Goal: Understand process/instructions: Learn about a topic

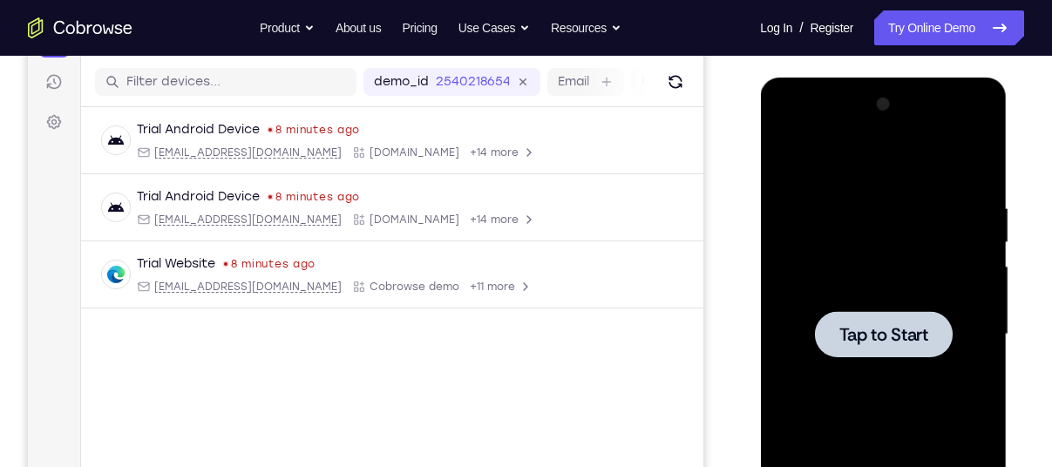
scroll to position [185, 0]
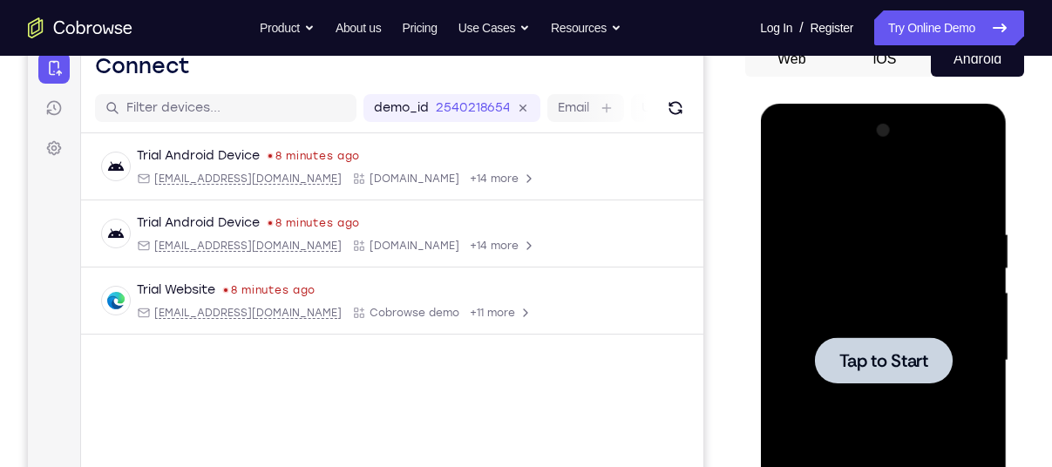
click at [915, 367] on span "Tap to Start" at bounding box center [883, 360] width 89 height 17
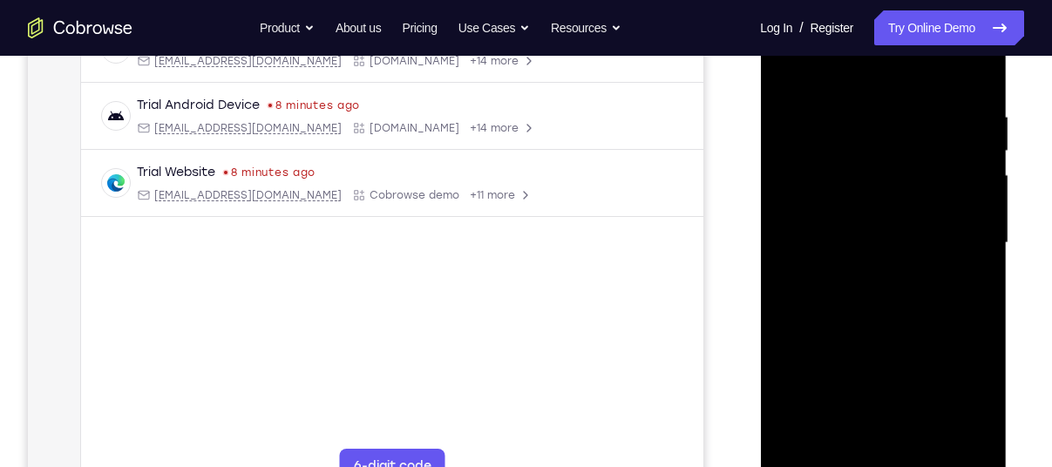
scroll to position [354, 0]
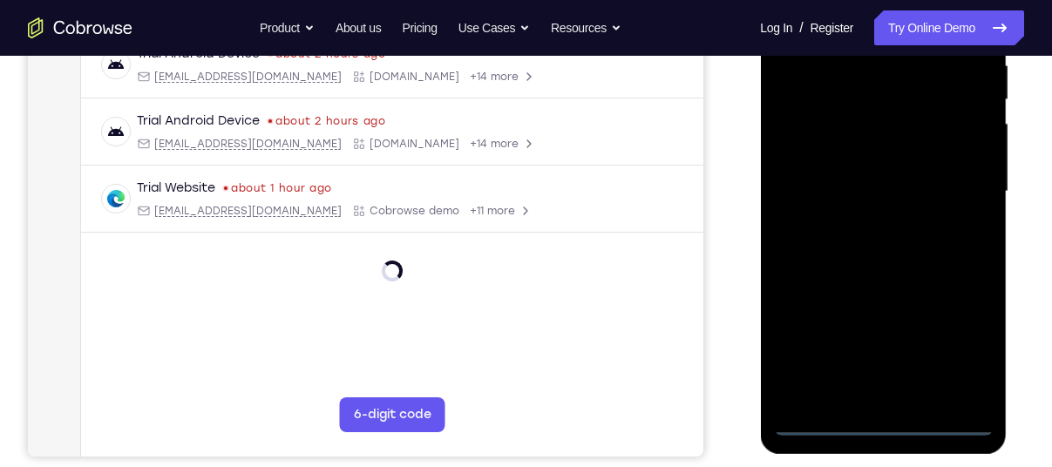
click at [884, 423] on div at bounding box center [883, 192] width 220 height 488
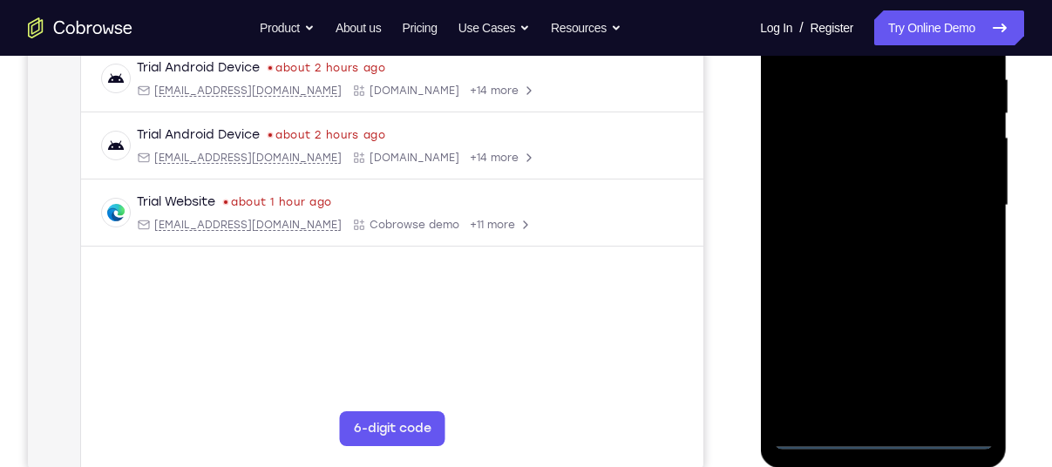
click at [946, 357] on div at bounding box center [883, 206] width 220 height 488
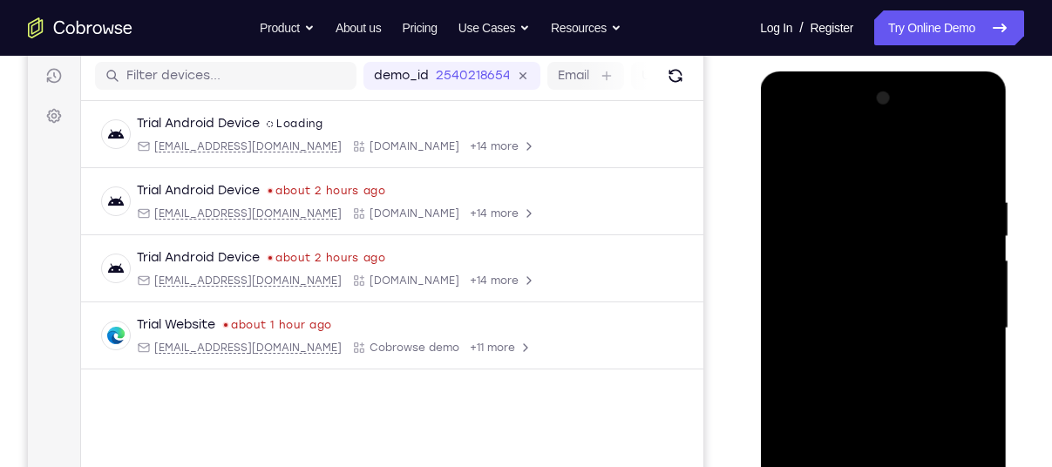
scroll to position [216, 0]
click at [827, 152] on div at bounding box center [883, 329] width 220 height 488
click at [805, 286] on div at bounding box center [883, 329] width 220 height 488
click at [893, 320] on div at bounding box center [883, 329] width 220 height 488
click at [854, 302] on div at bounding box center [883, 329] width 220 height 488
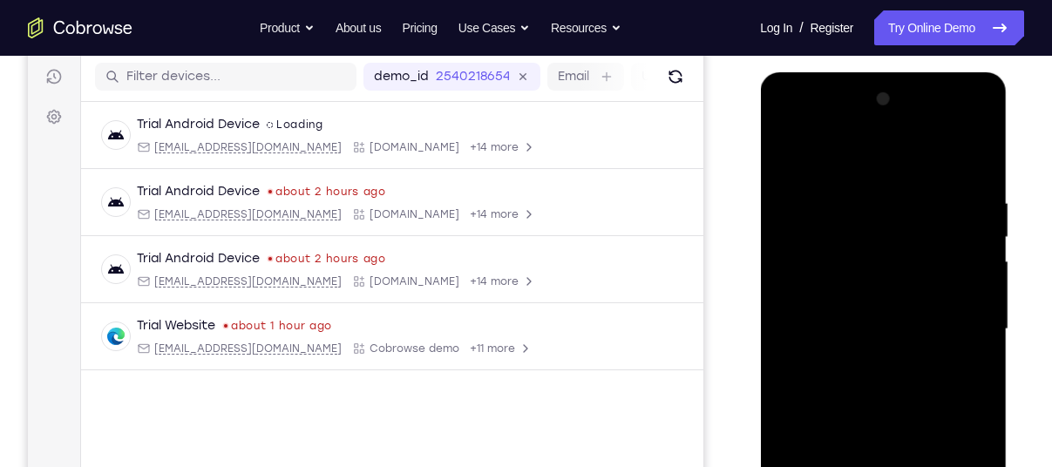
click at [852, 330] on div at bounding box center [883, 329] width 220 height 488
click at [963, 112] on div at bounding box center [883, 329] width 220 height 488
click at [841, 125] on div at bounding box center [883, 329] width 220 height 488
click at [812, 119] on div at bounding box center [883, 329] width 220 height 488
click at [958, 326] on div at bounding box center [883, 329] width 220 height 488
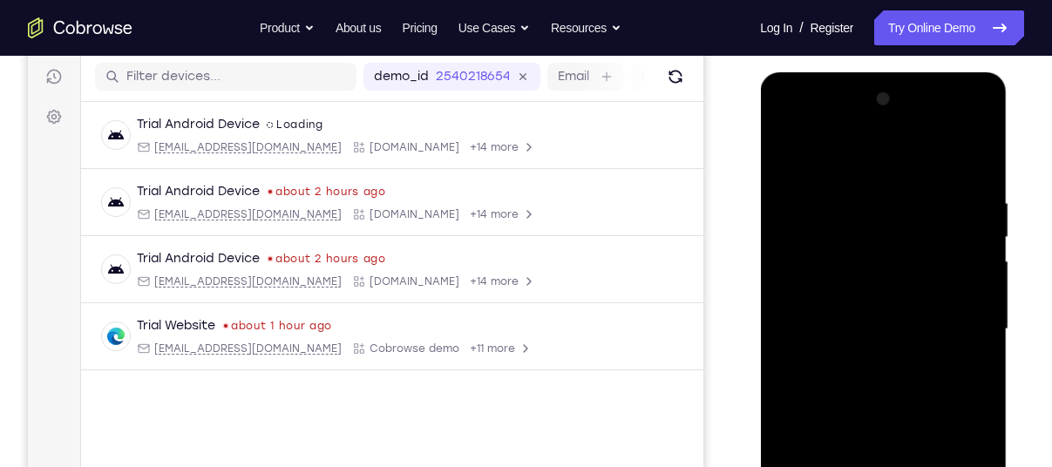
click at [865, 356] on div at bounding box center [883, 329] width 220 height 488
click at [962, 117] on div at bounding box center [883, 329] width 220 height 488
click at [835, 145] on div at bounding box center [883, 329] width 220 height 488
click at [861, 412] on div at bounding box center [883, 329] width 220 height 488
click at [871, 260] on div at bounding box center [883, 329] width 220 height 488
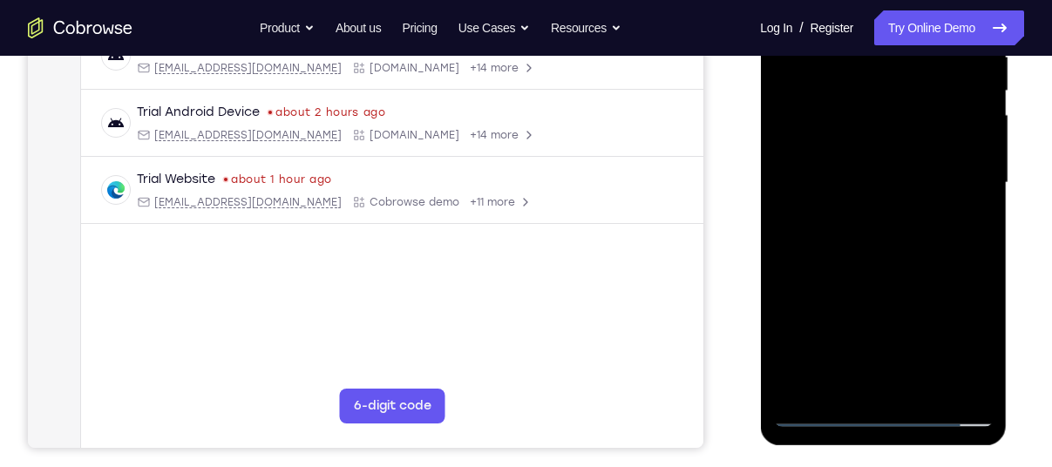
scroll to position [362, 0]
drag, startPoint x: 841, startPoint y: 377, endPoint x: 841, endPoint y: 307, distance: 69.8
click at [841, 307] on div at bounding box center [883, 184] width 220 height 488
click at [841, 376] on div at bounding box center [883, 184] width 220 height 488
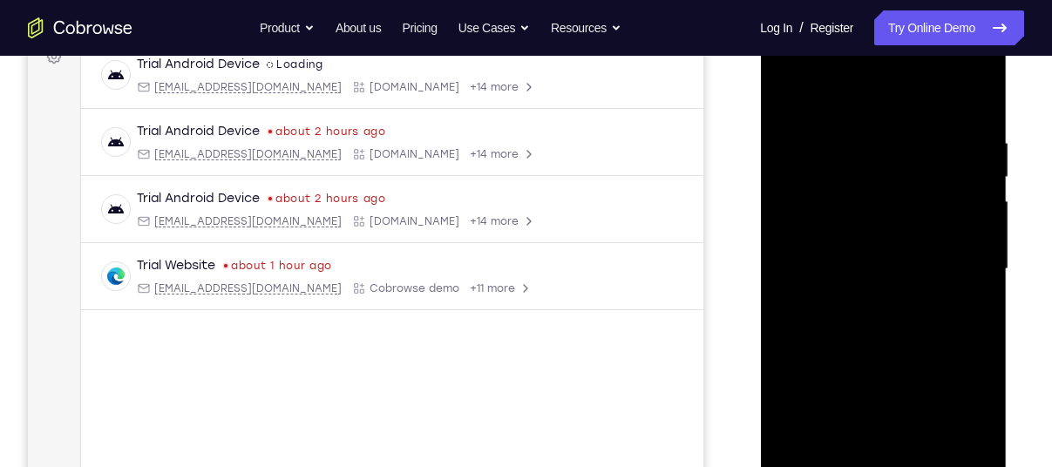
scroll to position [277, 0]
click at [867, 248] on div at bounding box center [883, 268] width 220 height 488
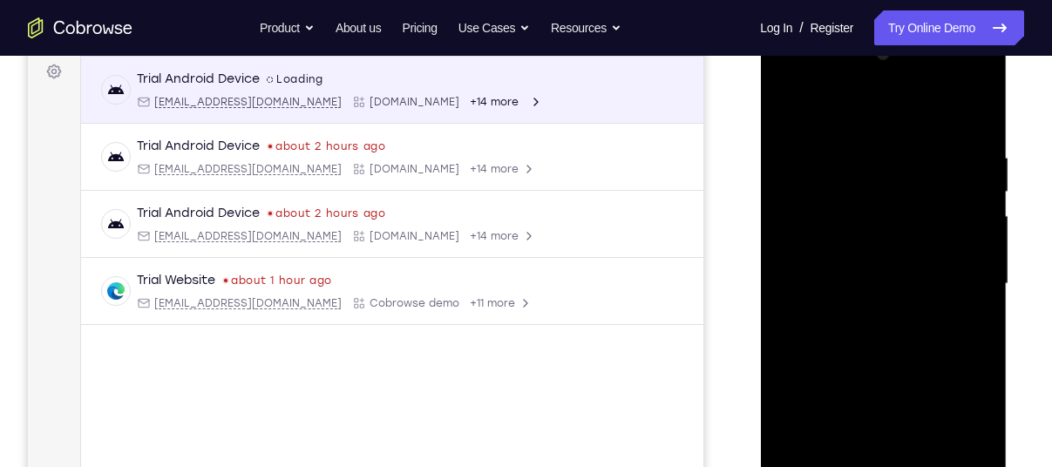
scroll to position [265, 0]
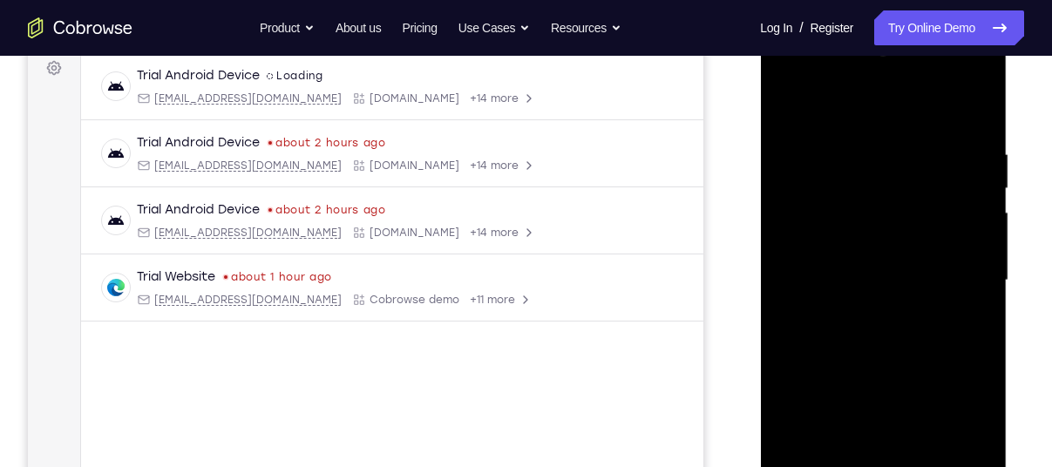
click at [829, 322] on div at bounding box center [883, 281] width 220 height 488
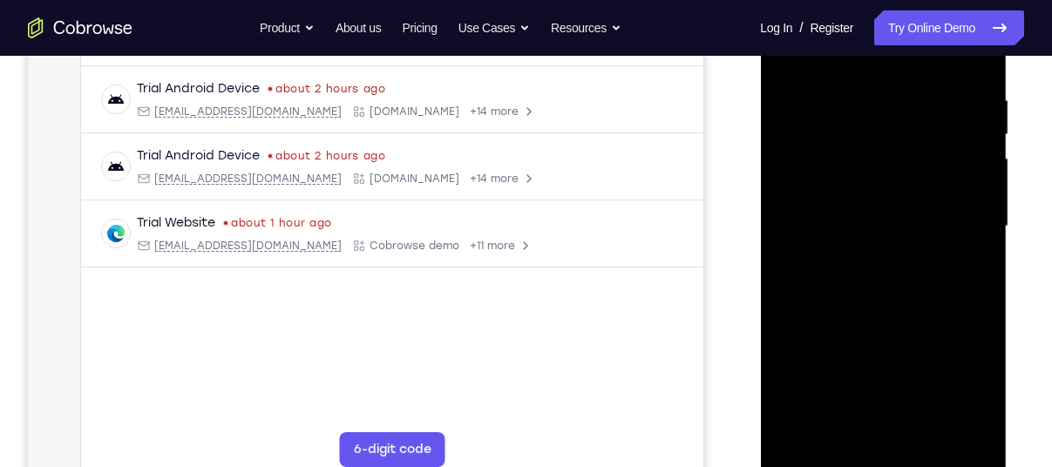
scroll to position [324, 0]
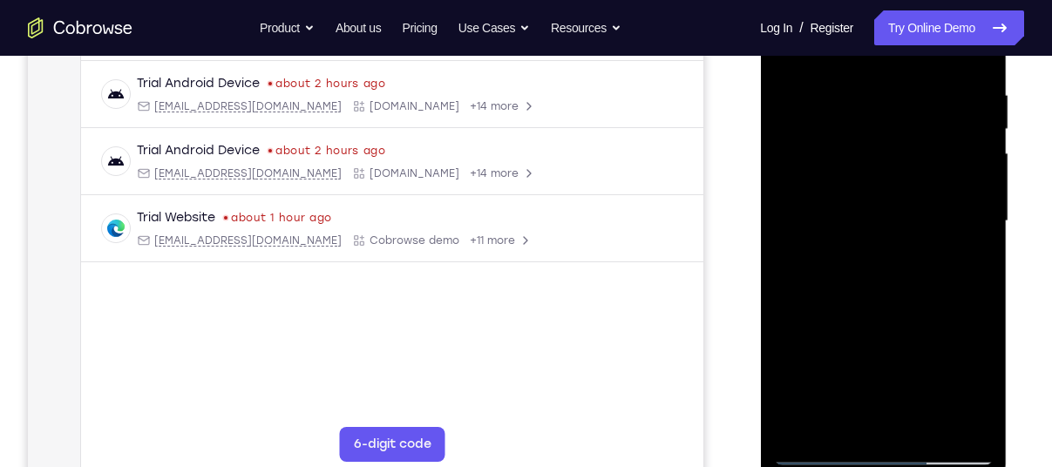
click at [868, 408] on div at bounding box center [883, 221] width 220 height 488
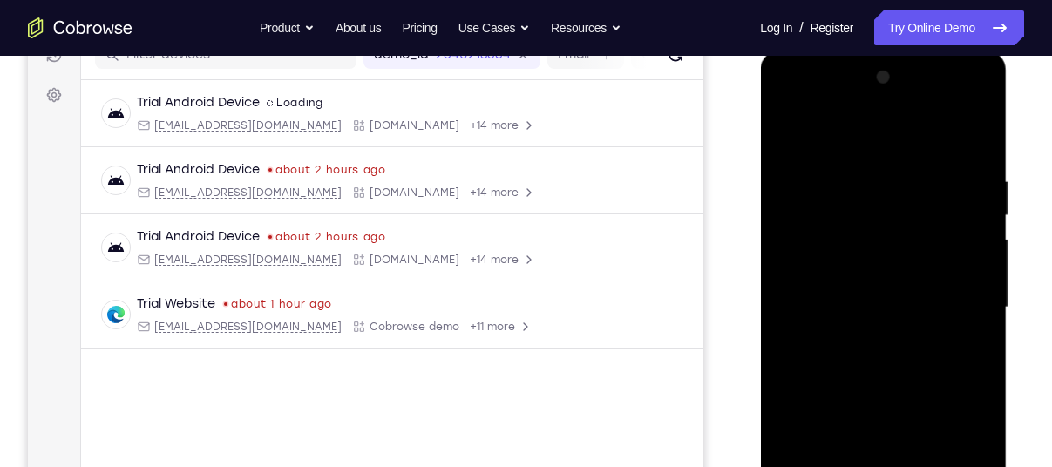
scroll to position [237, 0]
click at [960, 102] on div at bounding box center [883, 309] width 220 height 488
click at [862, 163] on div at bounding box center [883, 309] width 220 height 488
click at [859, 388] on div at bounding box center [883, 309] width 220 height 488
click at [857, 289] on div at bounding box center [883, 309] width 220 height 488
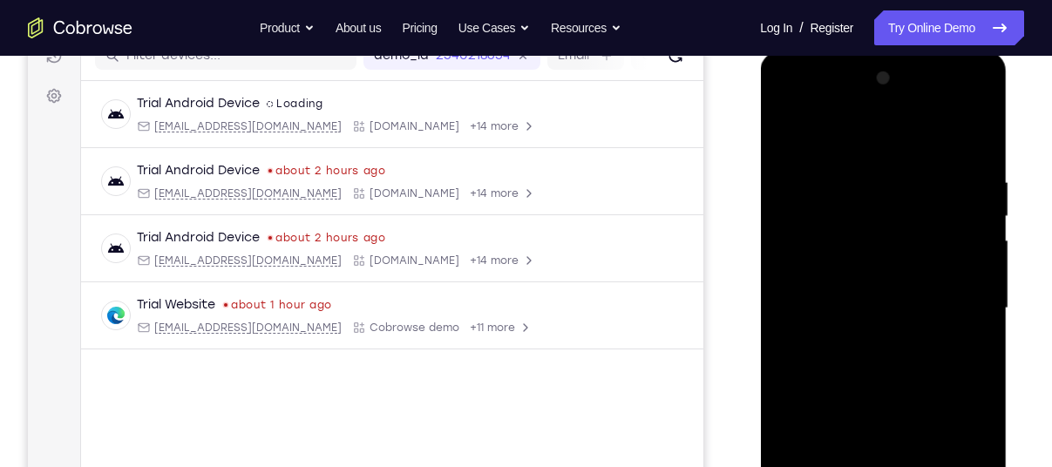
click at [886, 249] on div at bounding box center [883, 309] width 220 height 488
click at [863, 248] on div at bounding box center [883, 309] width 220 height 488
click at [901, 241] on div at bounding box center [883, 309] width 220 height 488
click at [875, 381] on div at bounding box center [883, 309] width 220 height 488
drag, startPoint x: 893, startPoint y: 342, endPoint x: 881, endPoint y: 150, distance: 192.2
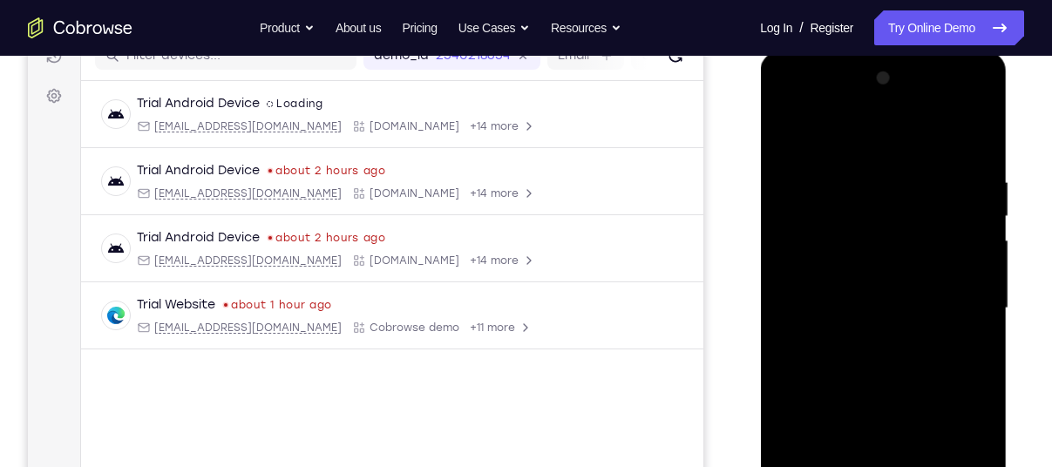
click at [881, 150] on div at bounding box center [883, 309] width 220 height 488
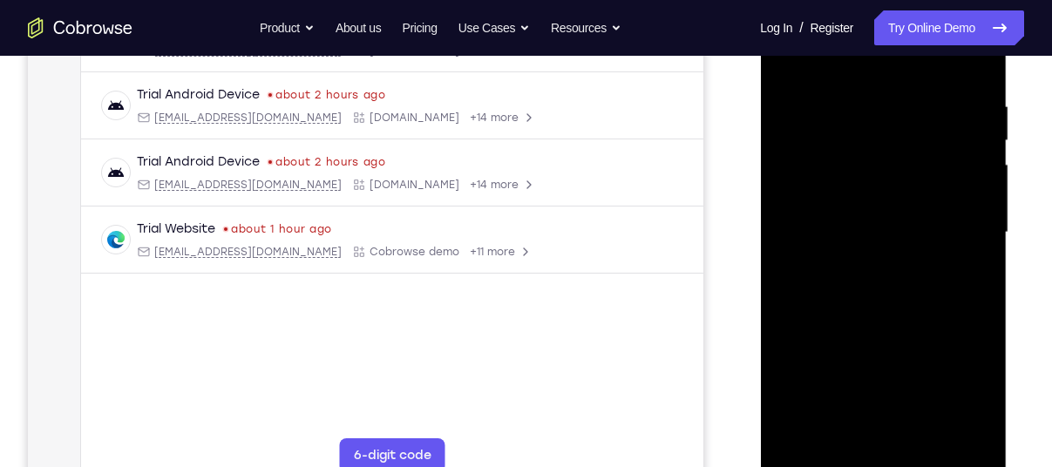
scroll to position [314, 0]
drag, startPoint x: 875, startPoint y: 227, endPoint x: 869, endPoint y: 104, distance: 123.0
click at [869, 104] on div at bounding box center [883, 232] width 220 height 488
drag, startPoint x: 876, startPoint y: 311, endPoint x: 892, endPoint y: 179, distance: 133.5
click at [892, 179] on div at bounding box center [883, 232] width 220 height 488
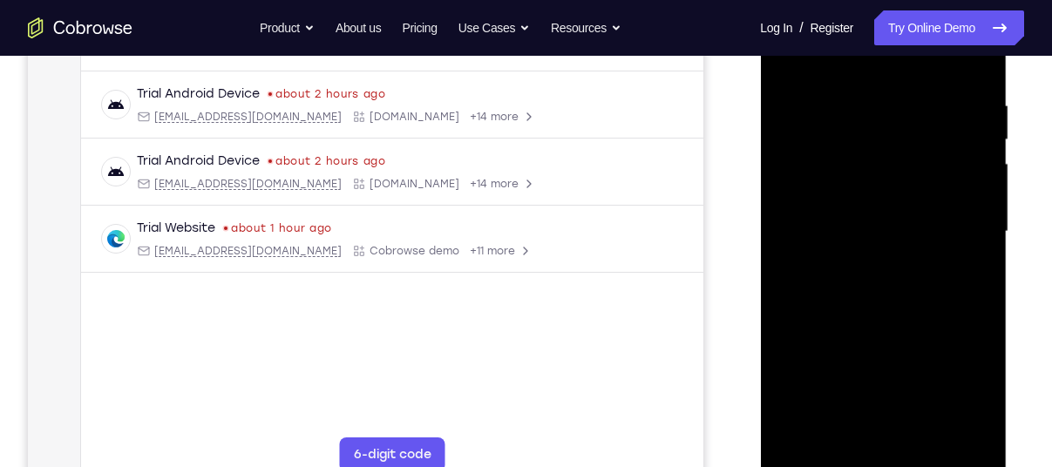
click at [983, 282] on div at bounding box center [883, 232] width 220 height 488
click at [980, 282] on div at bounding box center [883, 232] width 220 height 488
click at [983, 283] on div at bounding box center [883, 232] width 220 height 488
drag, startPoint x: 895, startPoint y: 261, endPoint x: 894, endPoint y: 85, distance: 176.1
click at [894, 85] on div at bounding box center [883, 232] width 220 height 488
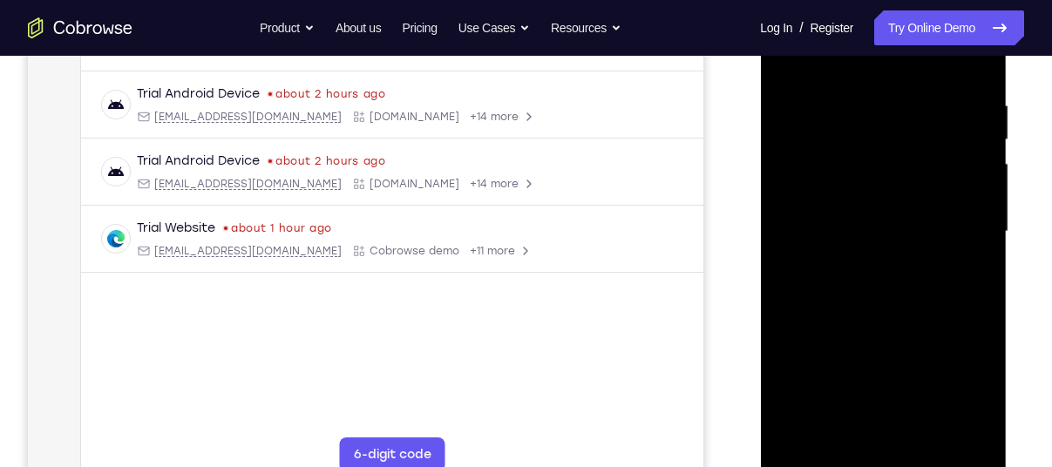
drag, startPoint x: 884, startPoint y: 306, endPoint x: 876, endPoint y: 109, distance: 197.2
click at [876, 109] on div at bounding box center [883, 232] width 220 height 488
drag, startPoint x: 883, startPoint y: 278, endPoint x: 890, endPoint y: 197, distance: 81.4
click at [890, 197] on div at bounding box center [883, 232] width 220 height 488
click at [986, 221] on div at bounding box center [883, 232] width 220 height 488
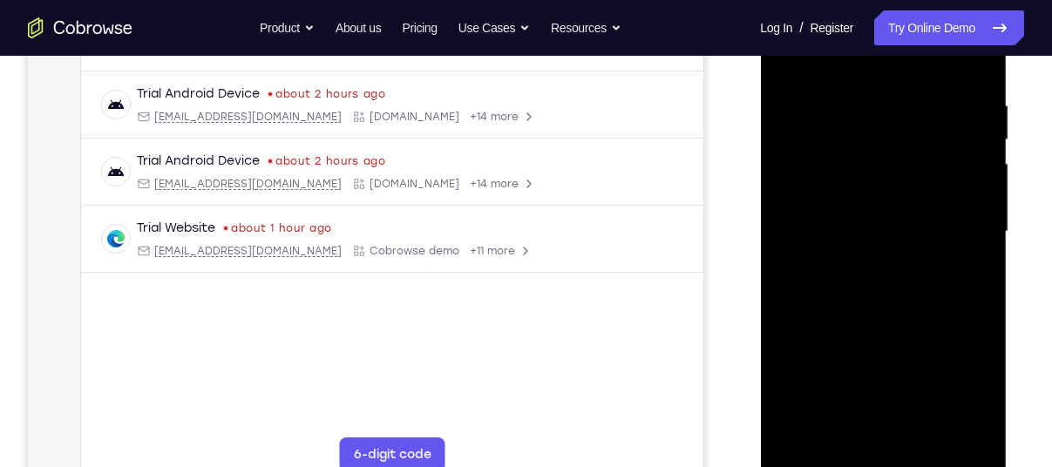
click at [984, 217] on div at bounding box center [883, 232] width 220 height 488
drag, startPoint x: 874, startPoint y: 300, endPoint x: 883, endPoint y: 140, distance: 160.7
click at [883, 140] on div at bounding box center [883, 232] width 220 height 488
drag, startPoint x: 885, startPoint y: 278, endPoint x: 887, endPoint y: 79, distance: 198.8
click at [887, 79] on div at bounding box center [883, 232] width 220 height 488
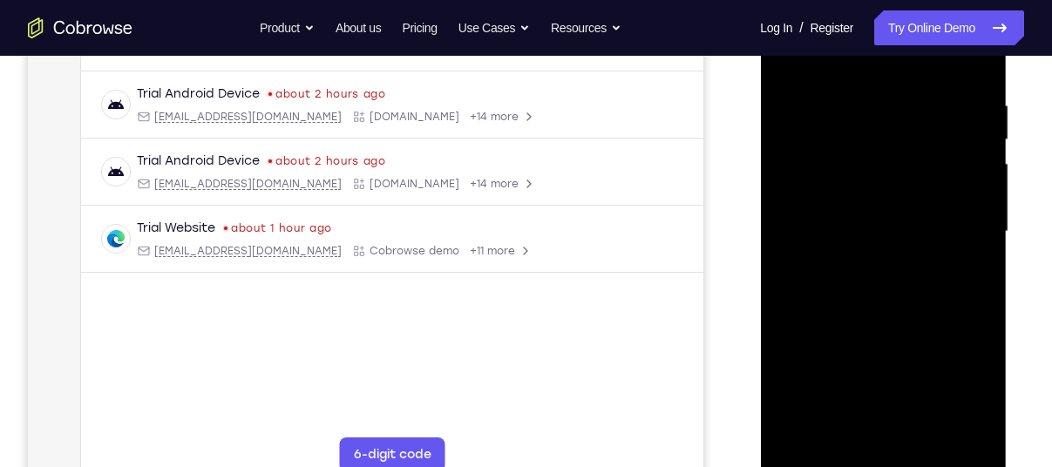
drag, startPoint x: 894, startPoint y: 228, endPoint x: 875, endPoint y: 32, distance: 196.2
click at [875, 32] on div at bounding box center [883, 232] width 220 height 488
drag, startPoint x: 875, startPoint y: 330, endPoint x: 862, endPoint y: 143, distance: 187.9
click at [862, 143] on div at bounding box center [883, 232] width 220 height 488
click at [979, 243] on div at bounding box center [883, 232] width 220 height 488
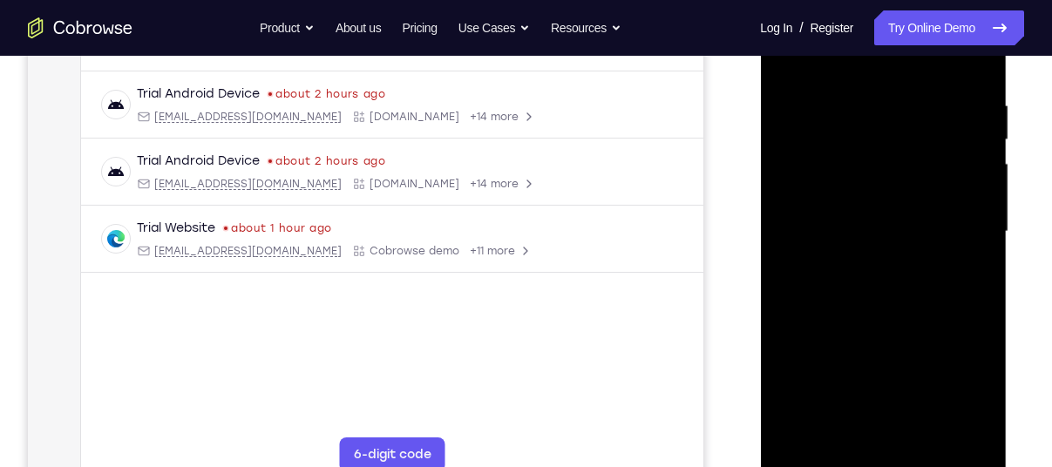
click at [979, 243] on div at bounding box center [883, 232] width 220 height 488
drag, startPoint x: 900, startPoint y: 283, endPoint x: 906, endPoint y: 169, distance: 114.4
click at [906, 169] on div at bounding box center [883, 232] width 220 height 488
drag, startPoint x: 906, startPoint y: 269, endPoint x: 890, endPoint y: 96, distance: 174.2
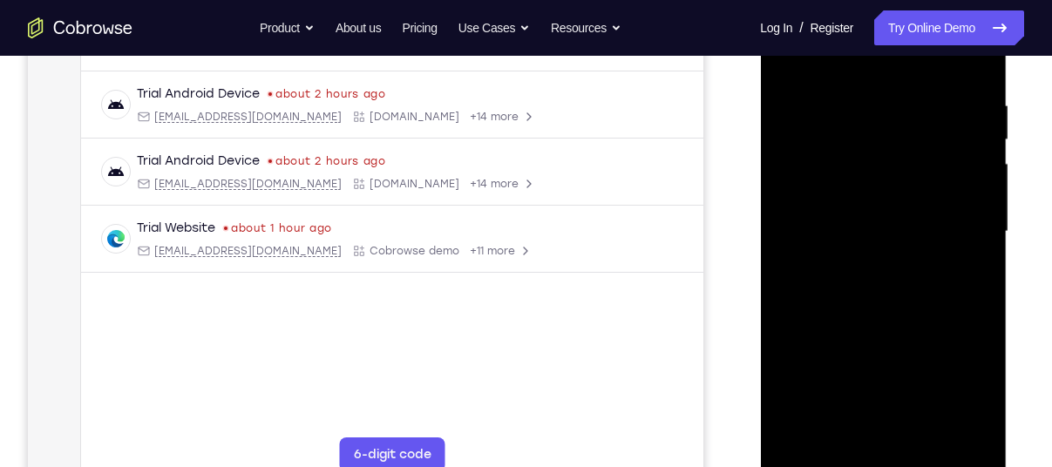
click at [890, 96] on div at bounding box center [883, 232] width 220 height 488
drag, startPoint x: 894, startPoint y: 329, endPoint x: 889, endPoint y: 247, distance: 82.1
click at [889, 247] on div at bounding box center [883, 232] width 220 height 488
click at [984, 278] on div at bounding box center [883, 232] width 220 height 488
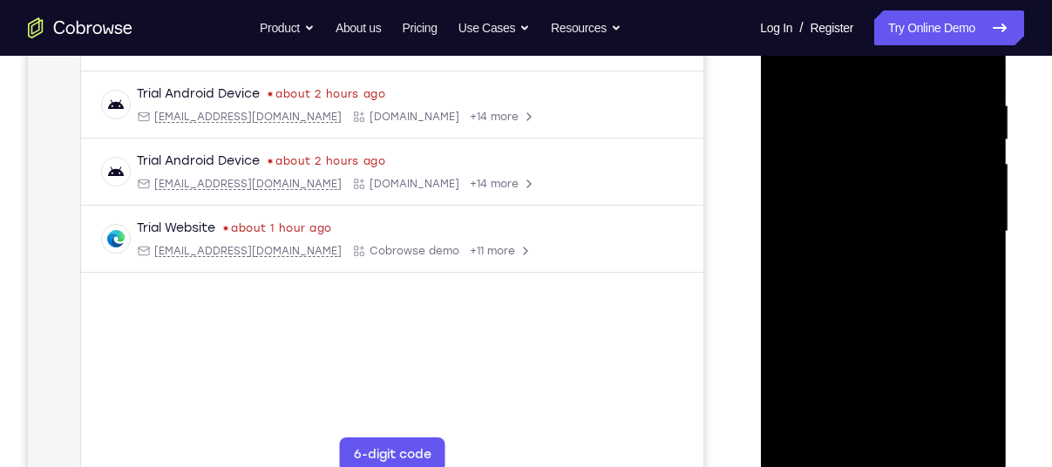
click at [979, 282] on div at bounding box center [883, 232] width 220 height 488
drag, startPoint x: 888, startPoint y: 322, endPoint x: 908, endPoint y: 92, distance: 231.0
click at [908, 92] on div at bounding box center [883, 232] width 220 height 488
drag, startPoint x: 876, startPoint y: 323, endPoint x: 882, endPoint y: 104, distance: 219.8
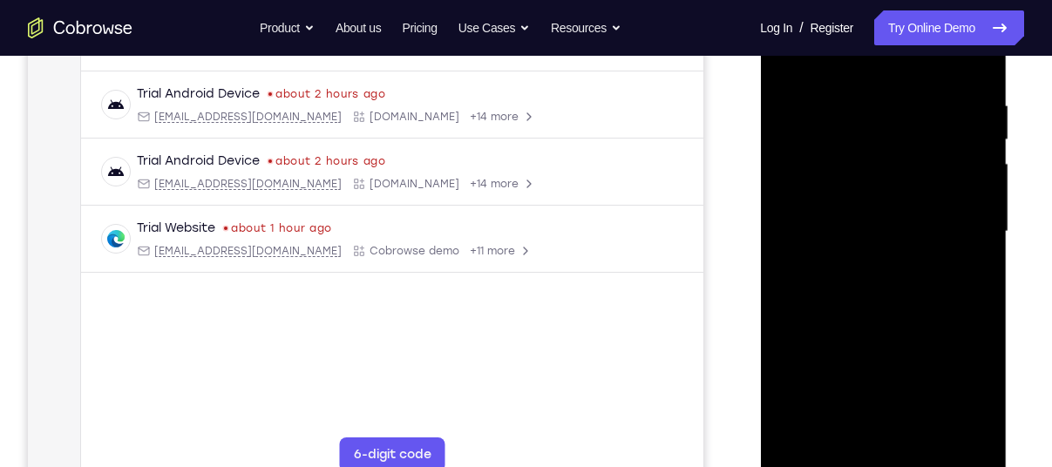
click at [882, 104] on div at bounding box center [883, 232] width 220 height 488
drag, startPoint x: 871, startPoint y: 258, endPoint x: 855, endPoint y: 96, distance: 162.9
click at [855, 96] on div at bounding box center [883, 232] width 220 height 488
drag, startPoint x: 855, startPoint y: 313, endPoint x: 833, endPoint y: 137, distance: 177.6
click at [833, 137] on div at bounding box center [883, 232] width 220 height 488
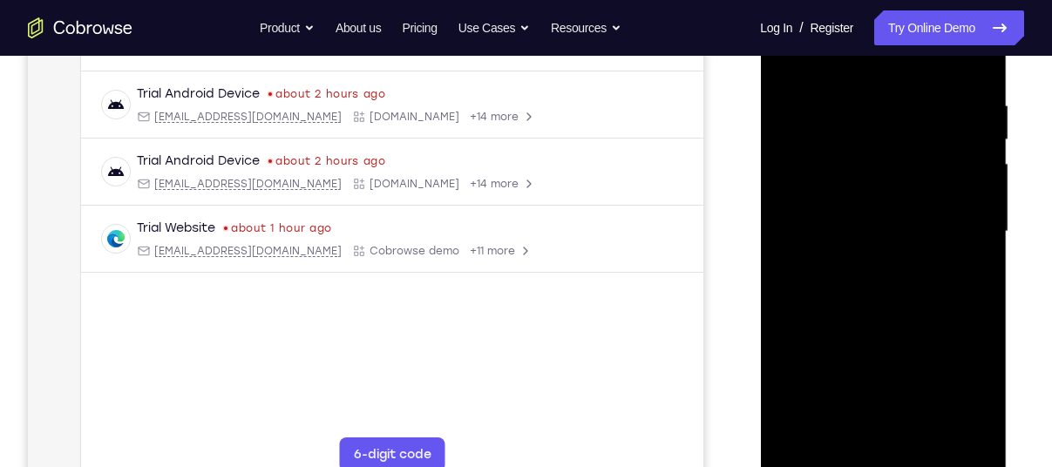
drag, startPoint x: 878, startPoint y: 323, endPoint x: 879, endPoint y: 137, distance: 186.6
click at [879, 137] on div at bounding box center [883, 232] width 220 height 488
drag, startPoint x: 862, startPoint y: 284, endPoint x: 870, endPoint y: 133, distance: 151.0
click at [870, 133] on div at bounding box center [883, 232] width 220 height 488
drag, startPoint x: 867, startPoint y: 273, endPoint x: 868, endPoint y: 99, distance: 174.4
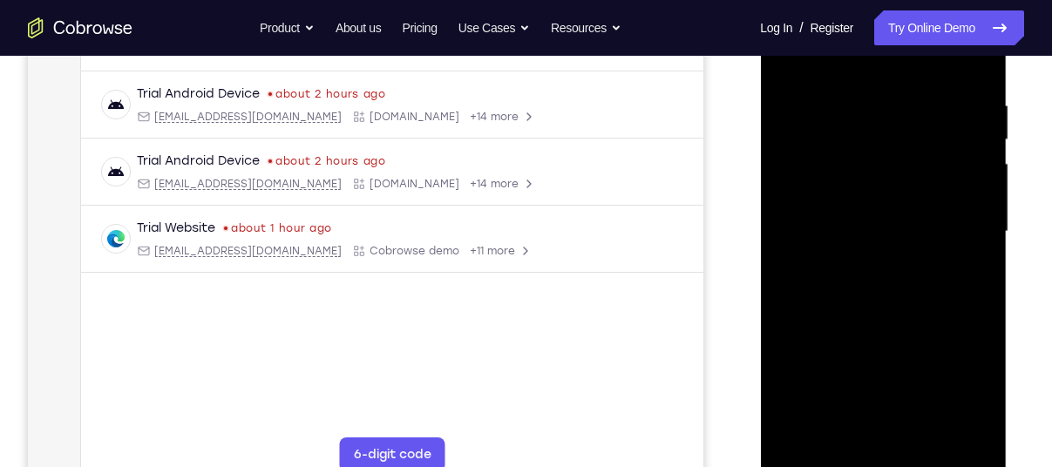
click at [868, 99] on div at bounding box center [883, 232] width 220 height 488
drag, startPoint x: 860, startPoint y: 323, endPoint x: 844, endPoint y: 119, distance: 204.6
click at [844, 119] on div at bounding box center [883, 232] width 220 height 488
drag, startPoint x: 888, startPoint y: 335, endPoint x: 902, endPoint y: 247, distance: 89.2
click at [902, 247] on div at bounding box center [883, 232] width 220 height 488
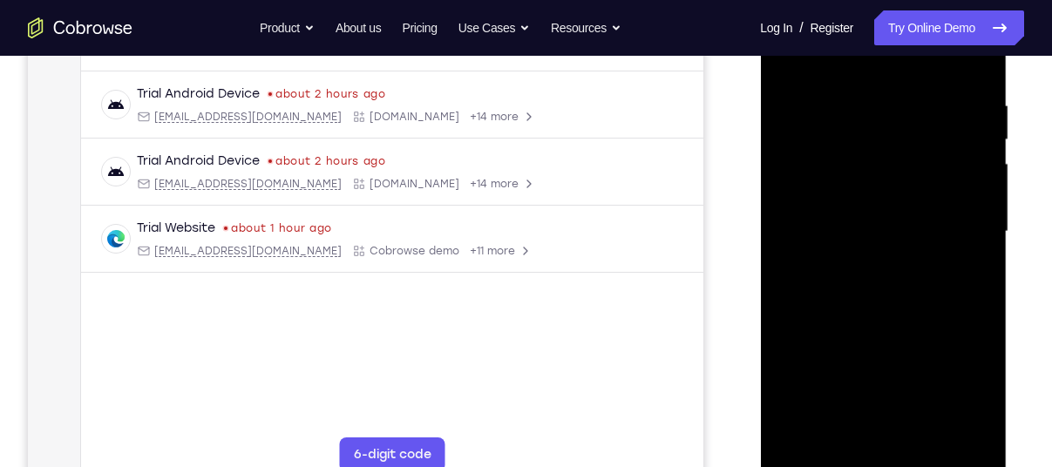
drag, startPoint x: 887, startPoint y: 299, endPoint x: 887, endPoint y: 180, distance: 119.4
click at [887, 180] on div at bounding box center [883, 232] width 220 height 488
drag, startPoint x: 895, startPoint y: 364, endPoint x: 875, endPoint y: 77, distance: 288.4
click at [875, 77] on div at bounding box center [883, 232] width 220 height 488
drag, startPoint x: 904, startPoint y: 322, endPoint x: 888, endPoint y: 112, distance: 210.7
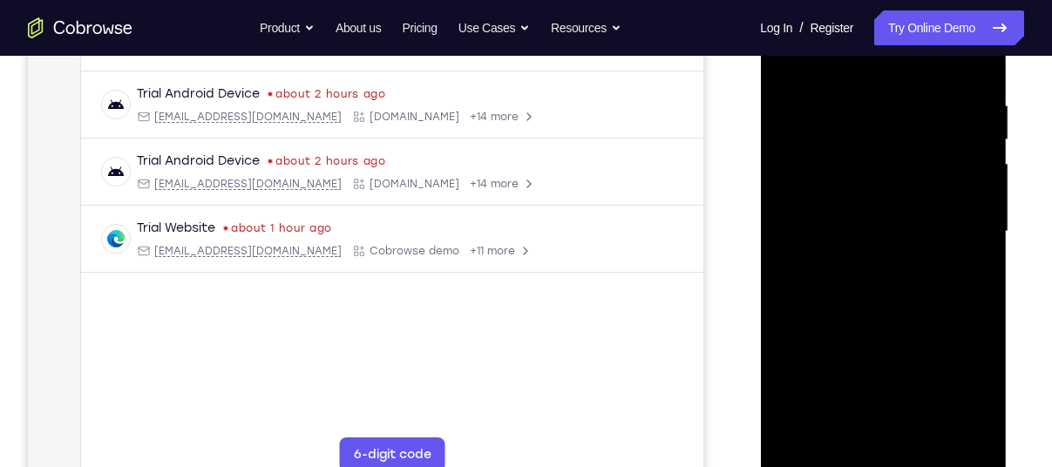
click at [888, 112] on div at bounding box center [883, 232] width 220 height 488
drag, startPoint x: 888, startPoint y: 247, endPoint x: 871, endPoint y: 115, distance: 132.8
click at [871, 115] on div at bounding box center [883, 232] width 220 height 488
drag, startPoint x: 888, startPoint y: 339, endPoint x: 879, endPoint y: 151, distance: 188.6
click at [879, 151] on div at bounding box center [883, 232] width 220 height 488
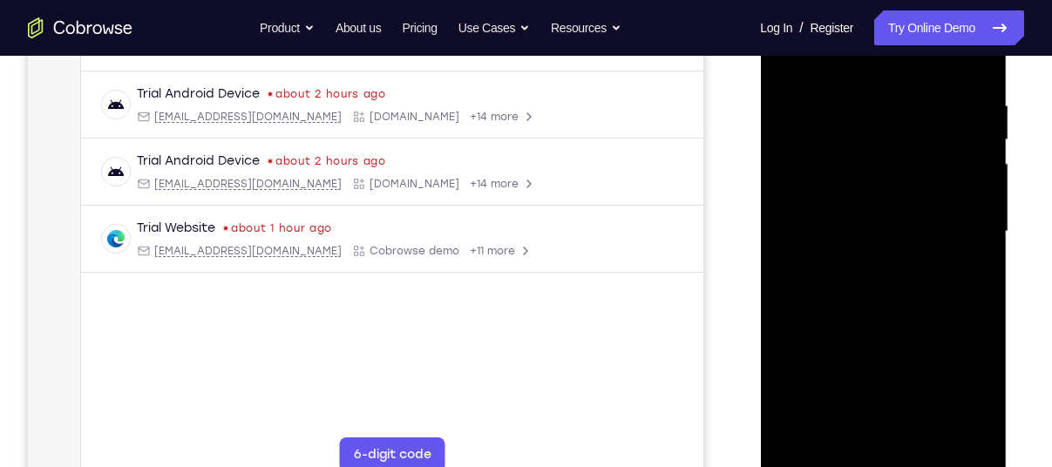
drag, startPoint x: 911, startPoint y: 302, endPoint x: 908, endPoint y: 238, distance: 63.7
click at [908, 238] on div at bounding box center [883, 232] width 220 height 488
drag, startPoint x: 903, startPoint y: 252, endPoint x: 887, endPoint y: 91, distance: 162.1
click at [887, 91] on div at bounding box center [883, 232] width 220 height 488
drag, startPoint x: 923, startPoint y: 378, endPoint x: 908, endPoint y: 133, distance: 245.5
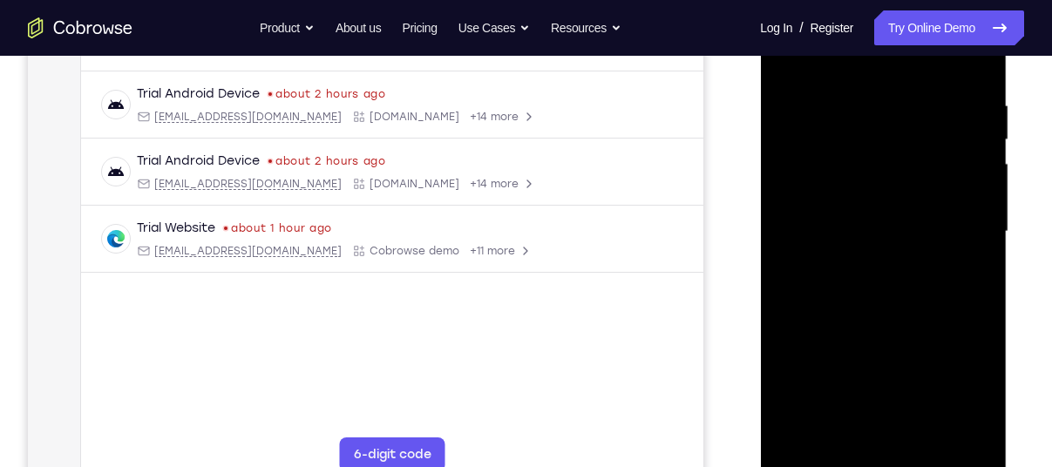
click at [908, 133] on div at bounding box center [883, 232] width 220 height 488
drag, startPoint x: 877, startPoint y: 255, endPoint x: 878, endPoint y: 57, distance: 198.8
click at [878, 57] on div at bounding box center [883, 232] width 220 height 488
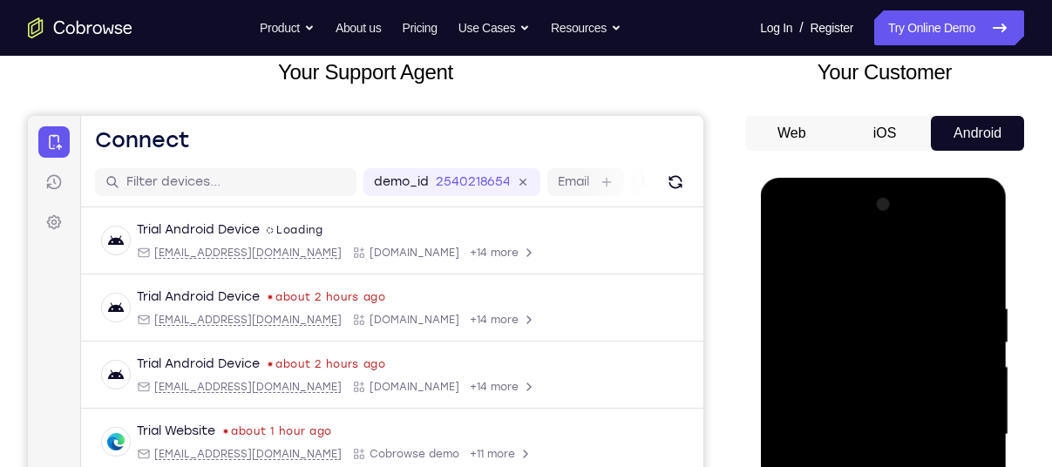
scroll to position [112, 0]
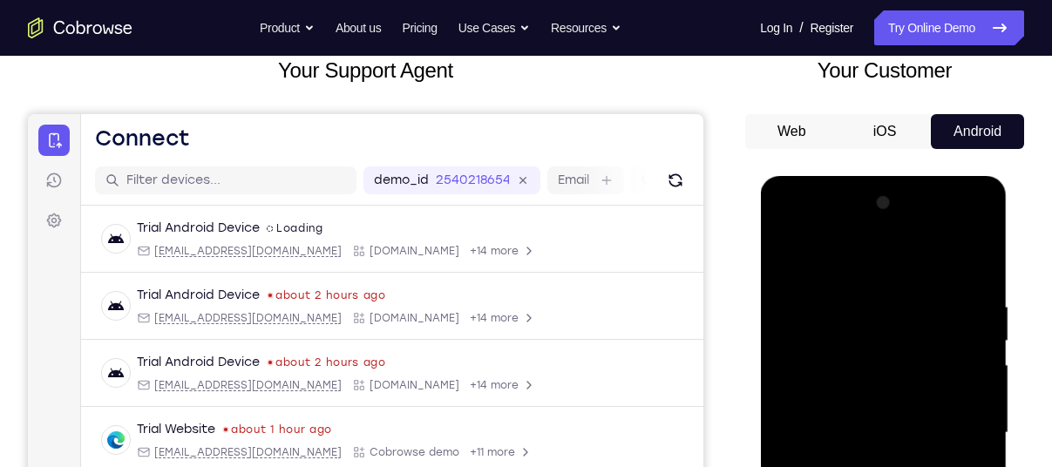
click at [955, 217] on div at bounding box center [883, 433] width 220 height 488
click at [899, 268] on div at bounding box center [883, 433] width 220 height 488
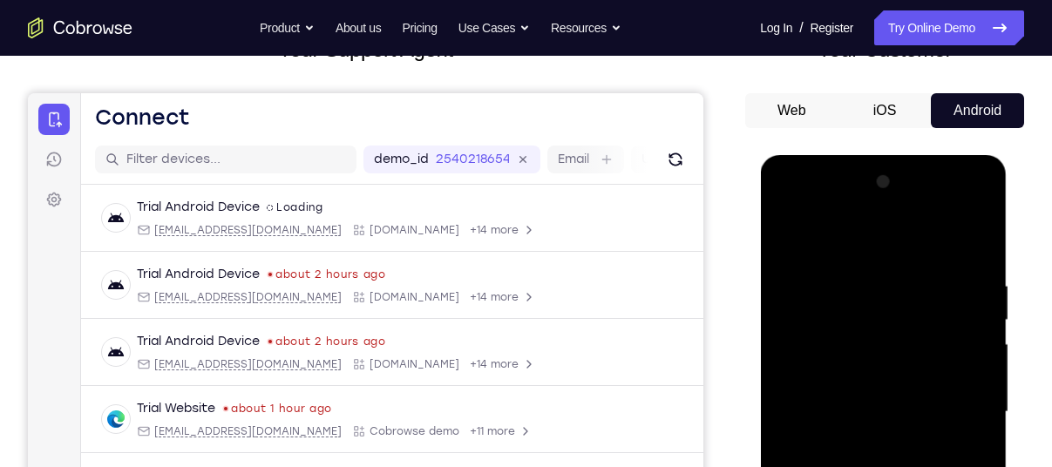
scroll to position [142, 0]
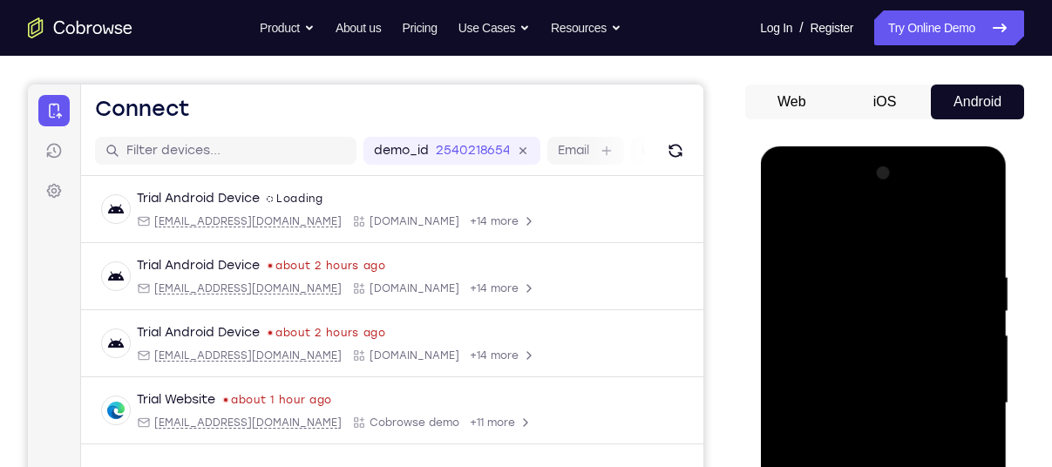
drag, startPoint x: 936, startPoint y: 382, endPoint x: 820, endPoint y: 375, distance: 115.3
click at [820, 375] on div at bounding box center [883, 404] width 220 height 488
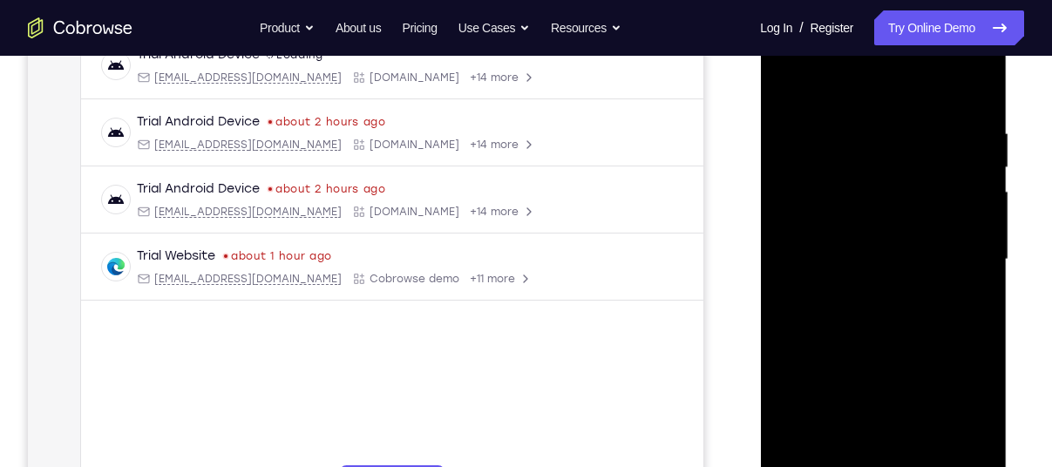
scroll to position [311, 0]
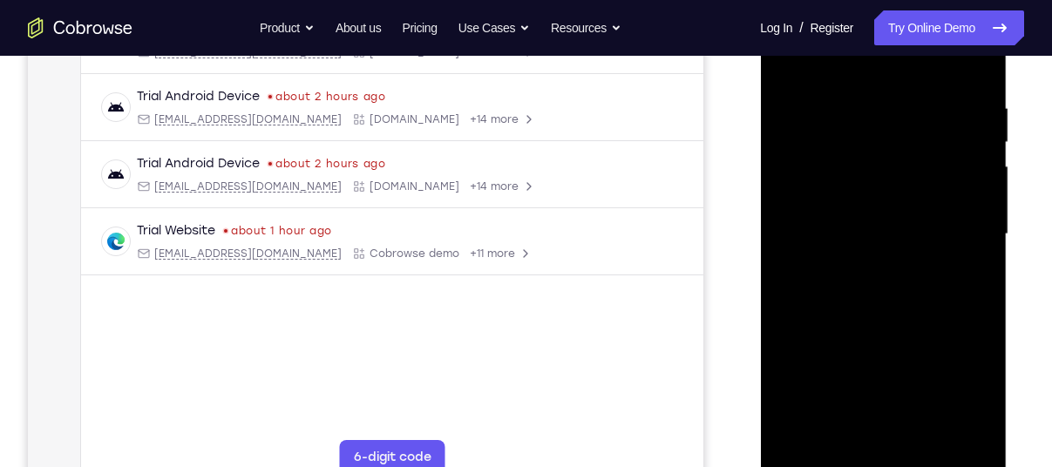
drag, startPoint x: 887, startPoint y: 373, endPoint x: 881, endPoint y: 298, distance: 75.2
click at [881, 298] on div at bounding box center [883, 234] width 220 height 488
drag, startPoint x: 878, startPoint y: 373, endPoint x: 866, endPoint y: 258, distance: 115.7
click at [866, 258] on div at bounding box center [883, 234] width 220 height 488
drag, startPoint x: 863, startPoint y: 338, endPoint x: 851, endPoint y: 134, distance: 204.4
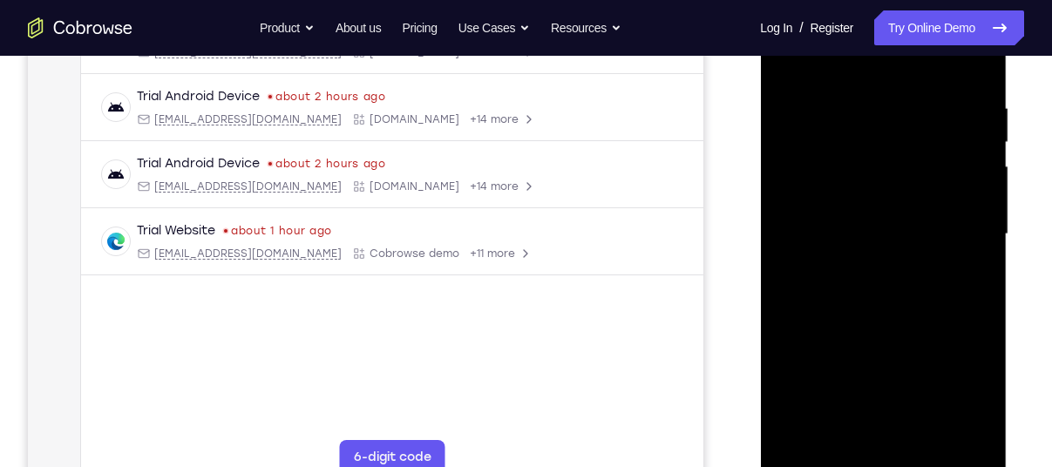
click at [851, 134] on div at bounding box center [883, 234] width 220 height 488
drag, startPoint x: 862, startPoint y: 300, endPoint x: 852, endPoint y: 140, distance: 160.8
click at [852, 140] on div at bounding box center [883, 234] width 220 height 488
drag, startPoint x: 889, startPoint y: 289, endPoint x: 879, endPoint y: 101, distance: 188.6
click at [879, 101] on div at bounding box center [883, 234] width 220 height 488
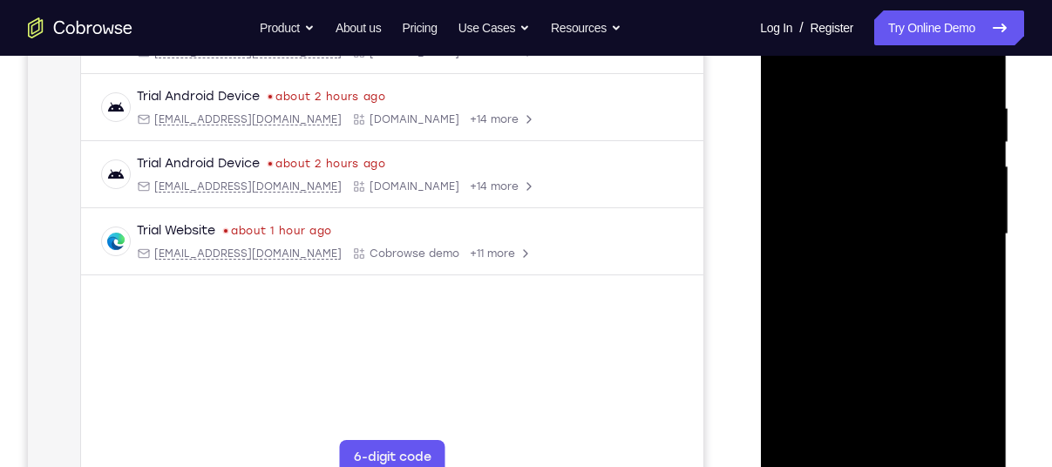
drag, startPoint x: 895, startPoint y: 251, endPoint x: 876, endPoint y: 71, distance: 181.5
click at [876, 71] on div at bounding box center [883, 234] width 220 height 488
drag, startPoint x: 862, startPoint y: 282, endPoint x: 870, endPoint y: 68, distance: 213.8
click at [870, 68] on div at bounding box center [883, 234] width 220 height 488
drag, startPoint x: 895, startPoint y: 365, endPoint x: 911, endPoint y: 165, distance: 201.1
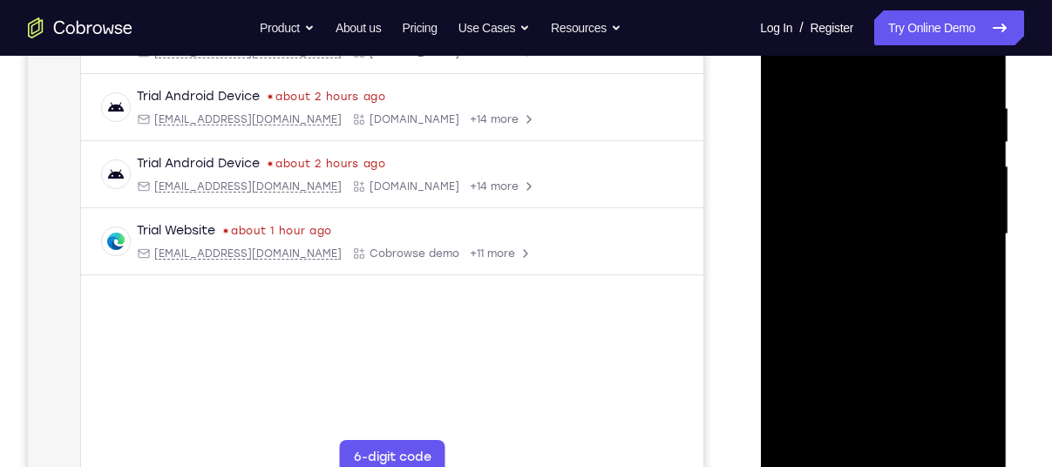
click at [911, 165] on div at bounding box center [883, 234] width 220 height 488
drag, startPoint x: 899, startPoint y: 325, endPoint x: 892, endPoint y: 284, distance: 41.6
click at [892, 284] on div at bounding box center [883, 234] width 220 height 488
drag, startPoint x: 884, startPoint y: 352, endPoint x: 875, endPoint y: 83, distance: 269.6
click at [875, 83] on div at bounding box center [883, 234] width 220 height 488
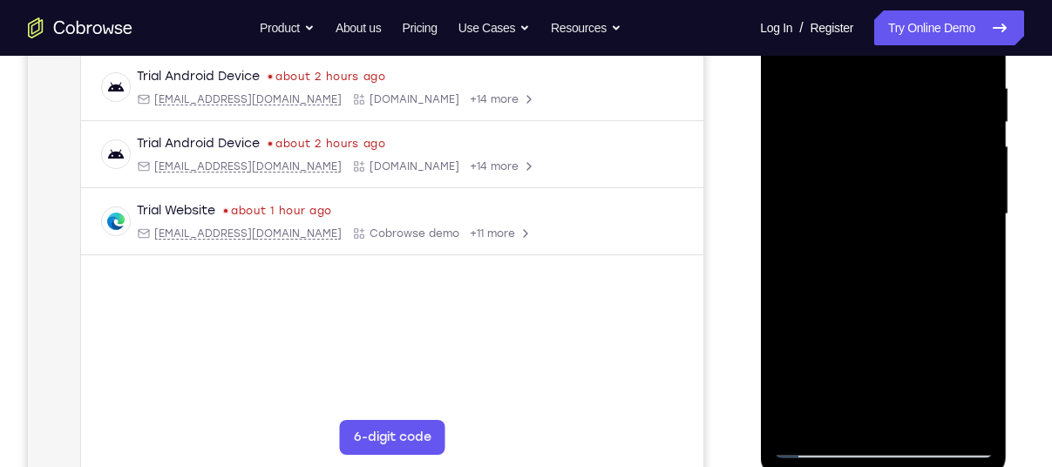
scroll to position [330, 0]
drag, startPoint x: 889, startPoint y: 248, endPoint x: 889, endPoint y: 91, distance: 157.8
click at [889, 91] on div at bounding box center [883, 216] width 220 height 488
drag, startPoint x: 895, startPoint y: 264, endPoint x: 895, endPoint y: 193, distance: 71.5
click at [895, 193] on div at bounding box center [883, 216] width 220 height 488
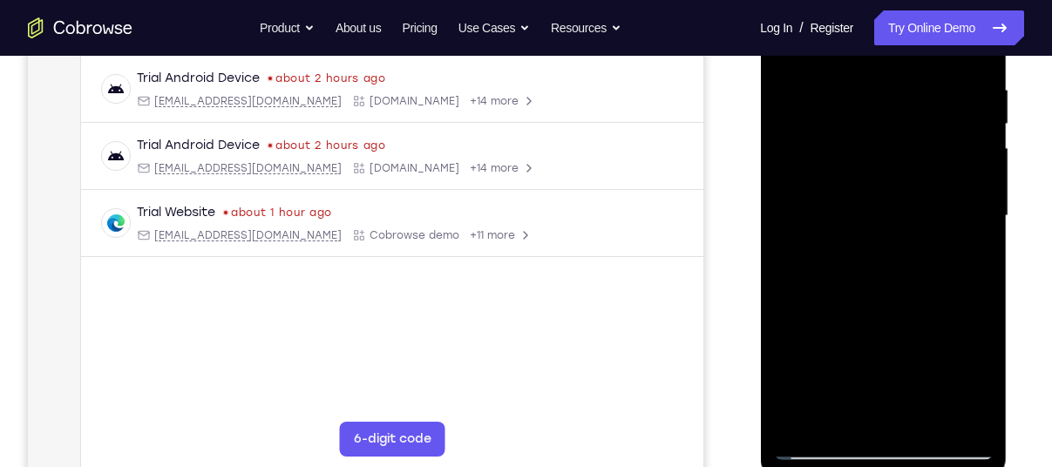
drag, startPoint x: 895, startPoint y: 294, endPoint x: 875, endPoint y: 146, distance: 149.6
click at [875, 146] on div at bounding box center [883, 216] width 220 height 488
drag, startPoint x: 868, startPoint y: 254, endPoint x: 862, endPoint y: 101, distance: 152.7
click at [862, 101] on div at bounding box center [883, 216] width 220 height 488
drag, startPoint x: 872, startPoint y: 276, endPoint x: 871, endPoint y: 114, distance: 162.2
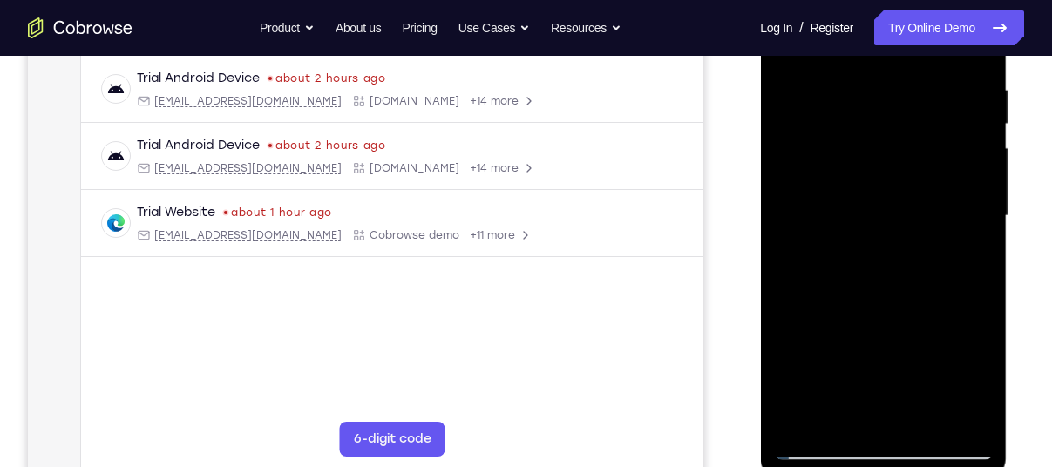
click at [871, 114] on div at bounding box center [883, 216] width 220 height 488
drag, startPoint x: 847, startPoint y: 264, endPoint x: 834, endPoint y: 170, distance: 95.1
click at [834, 170] on div at bounding box center [883, 216] width 220 height 488
drag, startPoint x: 841, startPoint y: 247, endPoint x: 855, endPoint y: 99, distance: 148.0
click at [855, 99] on div at bounding box center [883, 216] width 220 height 488
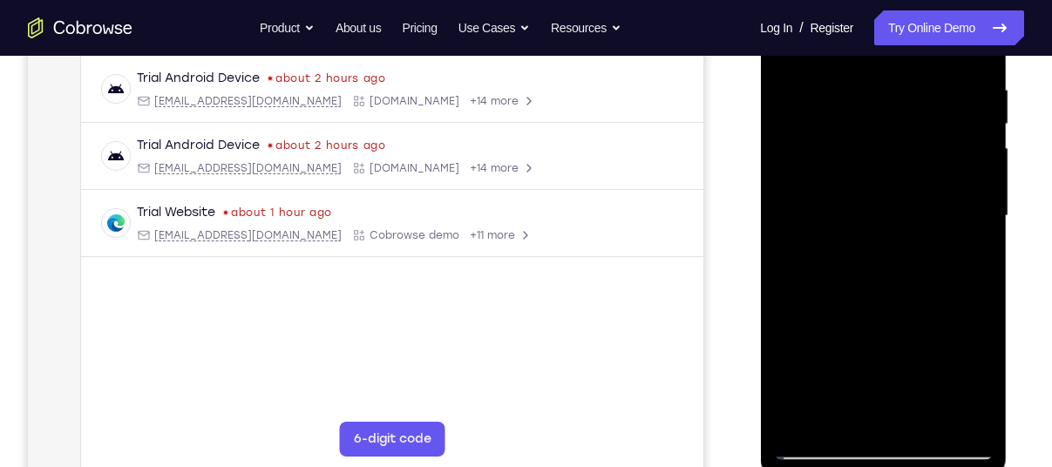
drag, startPoint x: 875, startPoint y: 179, endPoint x: 869, endPoint y: 28, distance: 150.9
click at [869, 28] on div at bounding box center [883, 216] width 220 height 488
drag, startPoint x: 859, startPoint y: 266, endPoint x: 856, endPoint y: 67, distance: 198.8
click at [856, 67] on div at bounding box center [883, 216] width 220 height 488
drag, startPoint x: 869, startPoint y: 172, endPoint x: 849, endPoint y: 30, distance: 143.5
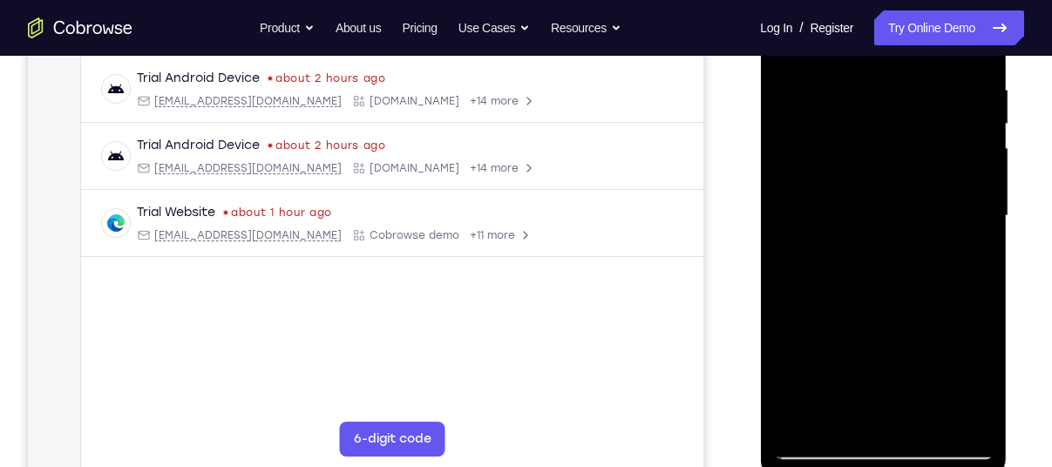
click at [849, 30] on div at bounding box center [883, 216] width 220 height 488
drag, startPoint x: 861, startPoint y: 269, endPoint x: 861, endPoint y: 118, distance: 151.7
click at [861, 118] on div at bounding box center [883, 216] width 220 height 488
drag, startPoint x: 855, startPoint y: 247, endPoint x: 848, endPoint y: 117, distance: 130.1
click at [848, 117] on div at bounding box center [883, 216] width 220 height 488
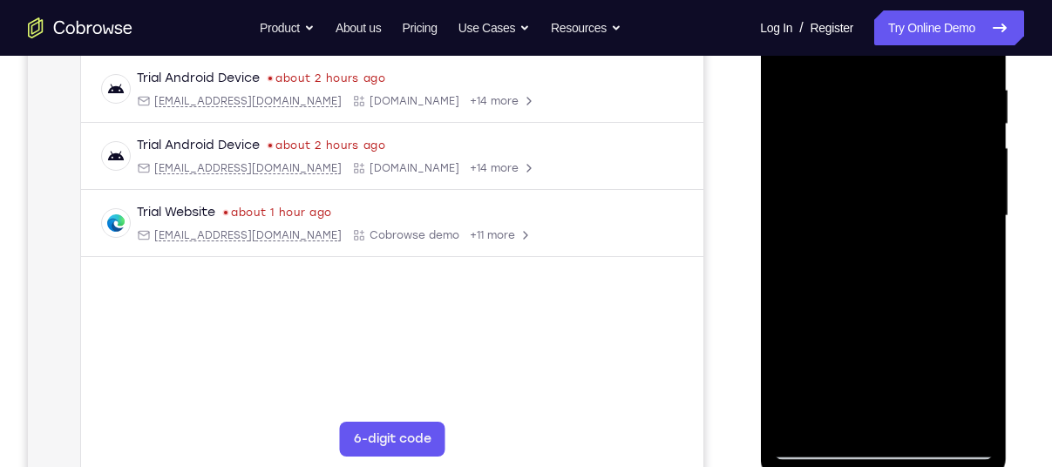
drag, startPoint x: 854, startPoint y: 273, endPoint x: 861, endPoint y: 72, distance: 200.7
click at [861, 72] on div at bounding box center [883, 216] width 220 height 488
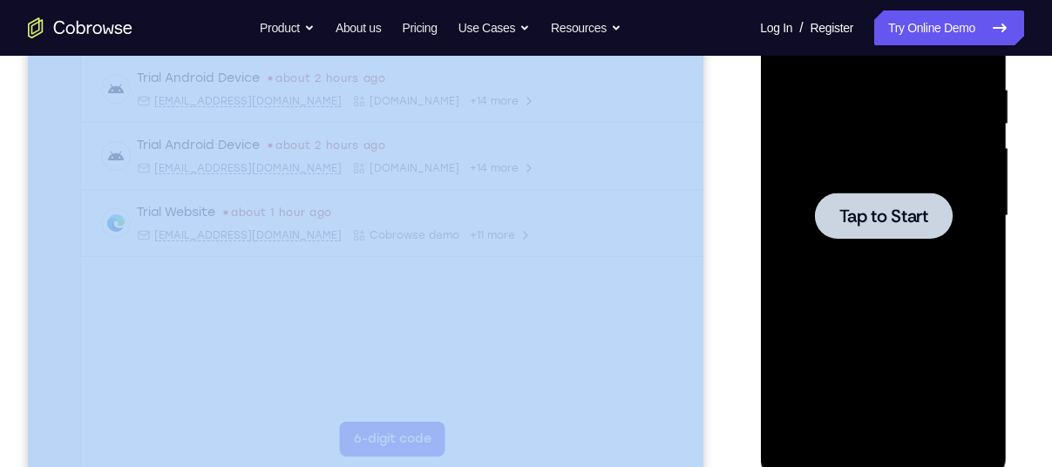
drag, startPoint x: 725, startPoint y: 242, endPoint x: 712, endPoint y: 163, distance: 79.6
click at [712, 163] on div "Your Support Agent Your Customer Web iOS Android" at bounding box center [526, 160] width 997 height 644
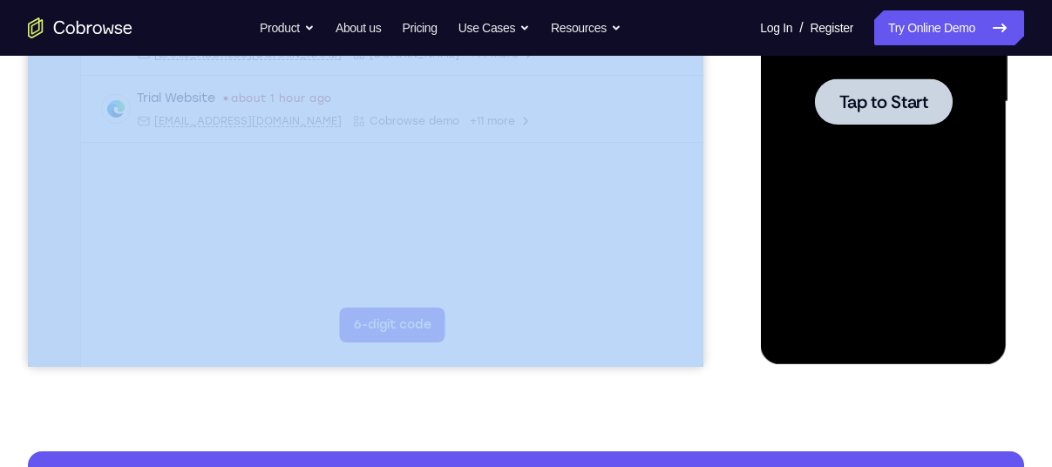
scroll to position [440, 0]
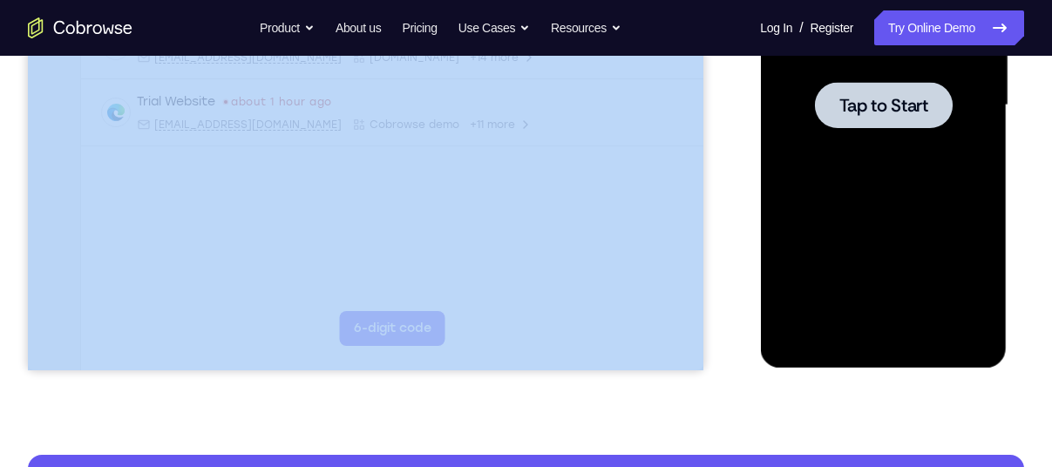
drag, startPoint x: 712, startPoint y: 163, endPoint x: 732, endPoint y: 229, distance: 69.0
click at [732, 229] on div "Your Support Agent Your Customer Web iOS Android" at bounding box center [526, 49] width 997 height 644
